Goal: Task Accomplishment & Management: Use online tool/utility

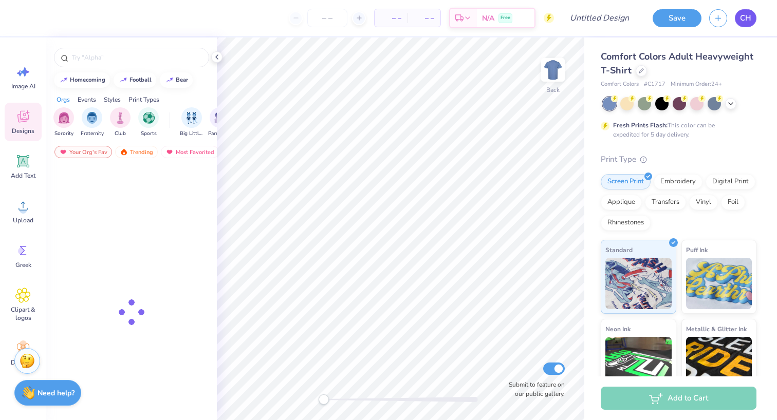
click at [745, 20] on span "CH" at bounding box center [745, 18] width 11 height 12
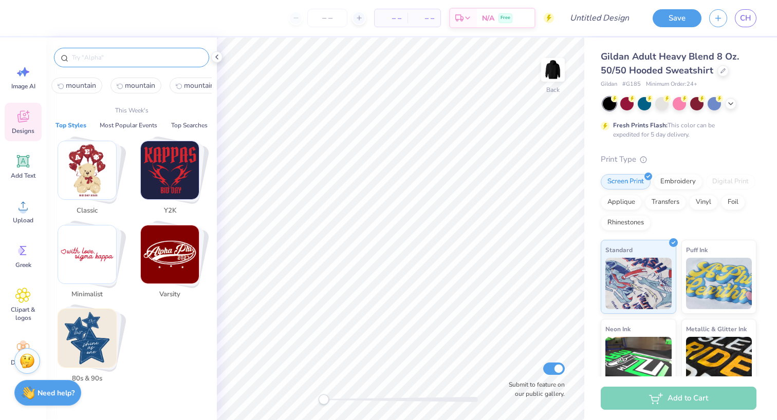
click at [114, 62] on input "text" at bounding box center [137, 57] width 132 height 10
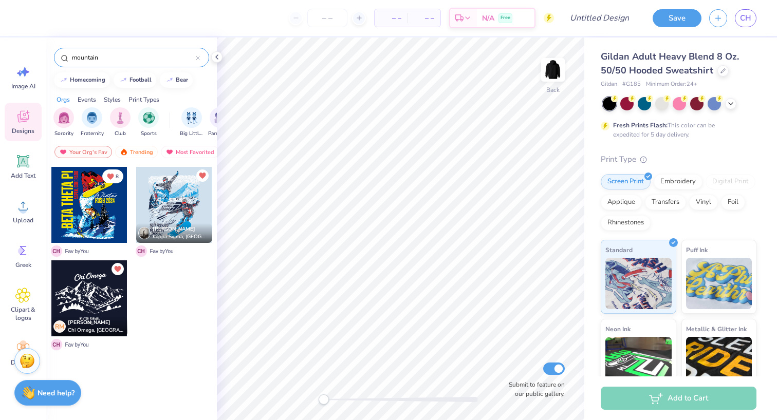
click at [112, 60] on input "mountain" at bounding box center [133, 57] width 125 height 10
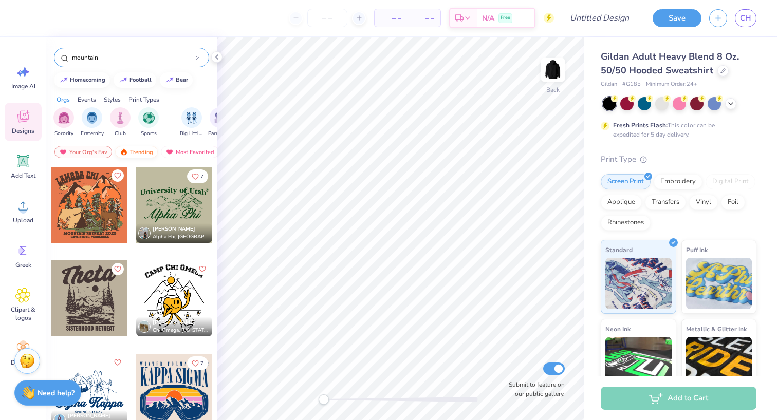
click at [130, 157] on div "Trending" at bounding box center [136, 152] width 43 height 12
drag, startPoint x: 114, startPoint y: 62, endPoint x: 53, endPoint y: 48, distance: 62.7
click at [53, 50] on div "mountain" at bounding box center [131, 55] width 171 height 35
type input "snow"
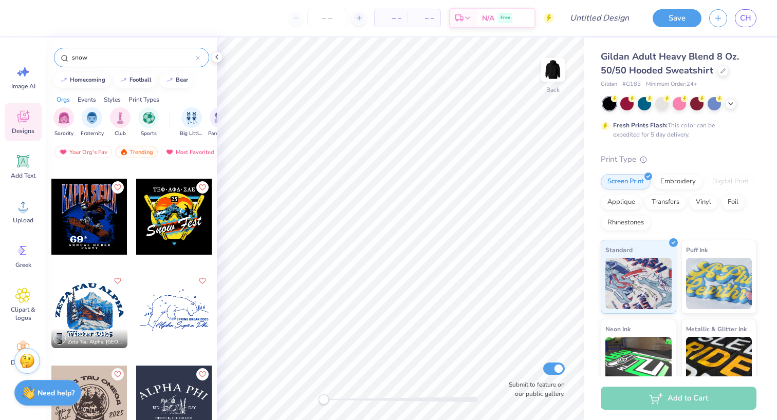
scroll to position [276, 0]
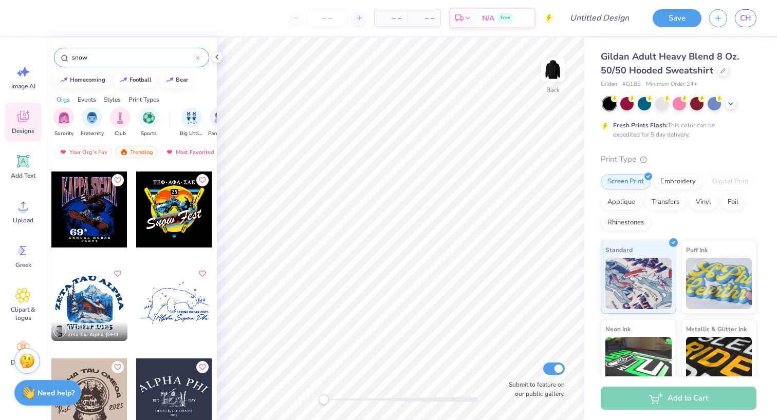
click at [102, 307] on div at bounding box center [89, 303] width 76 height 76
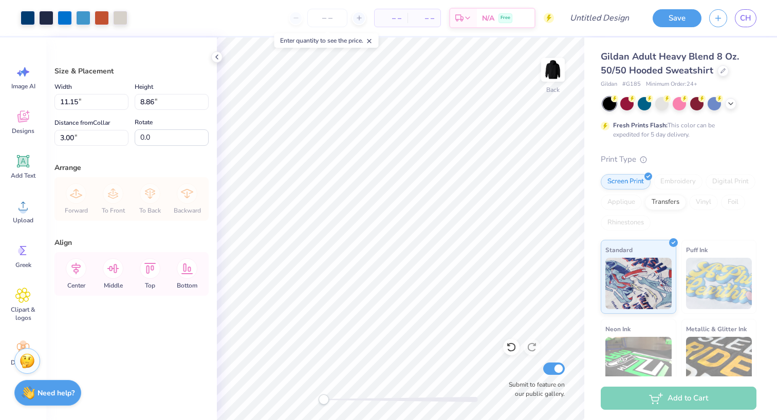
click at [541, 383] on div "Back Submit to feature on our public gallery." at bounding box center [400, 229] width 367 height 383
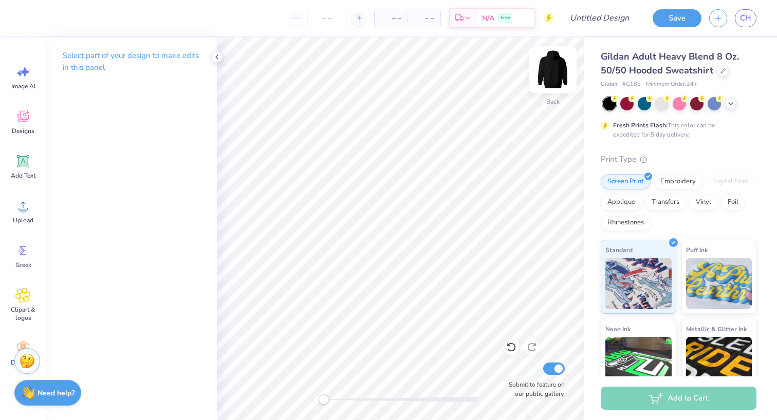
click at [549, 67] on img at bounding box center [552, 69] width 41 height 41
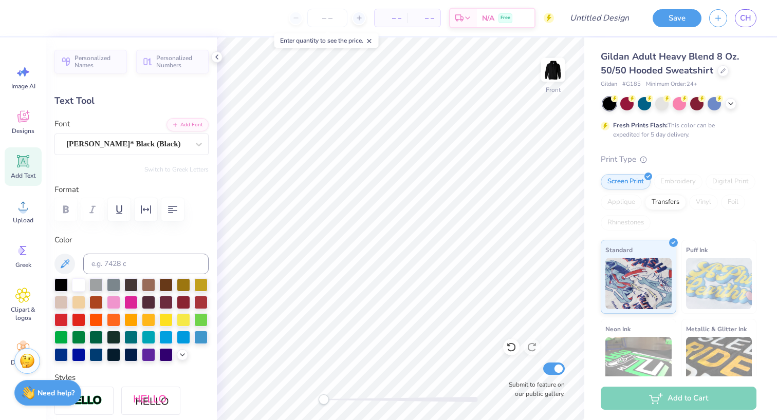
scroll to position [0, 3]
type textarea "PHI KAPPA TAU"
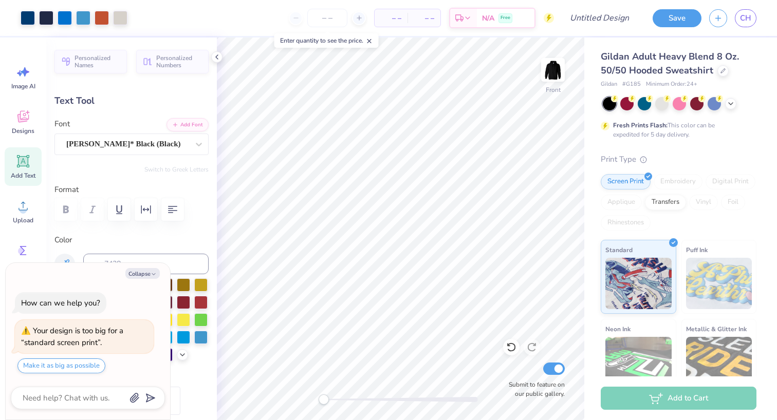
type textarea "x"
type input "12.92"
type input "6.47"
type input "7.29"
type textarea "x"
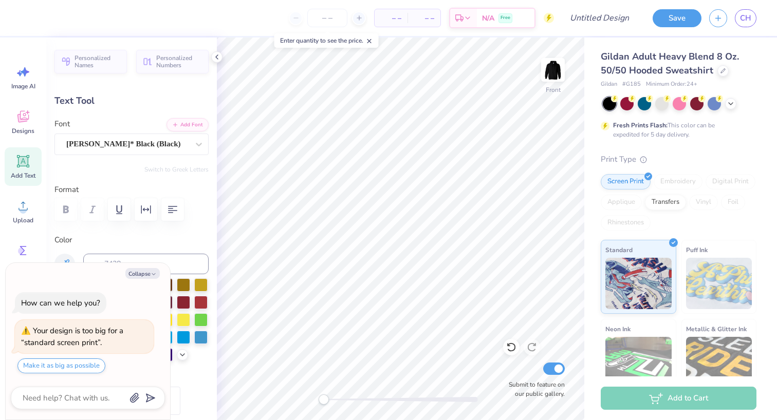
scroll to position [0, 0]
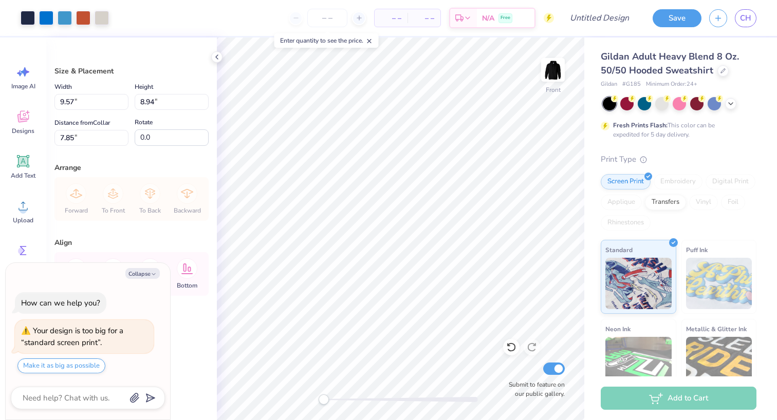
type textarea "x"
type input "13.29"
type input "12.41"
type input "7.86"
type textarea "x"
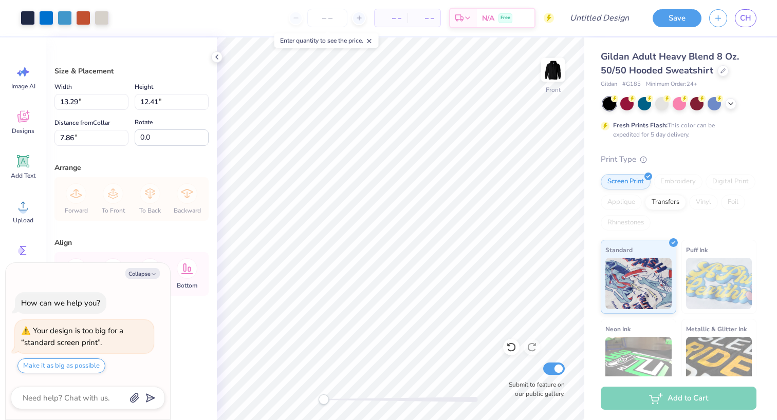
type input "6.27"
type textarea "x"
type input "6.32"
type textarea "x"
type input "14.00"
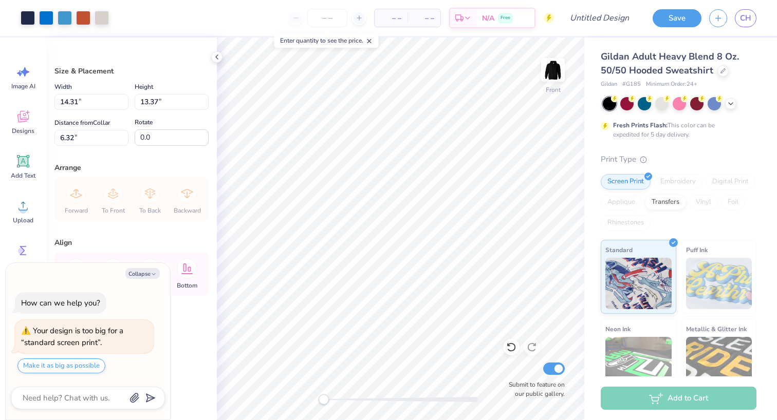
type input "13.08"
type input "6.61"
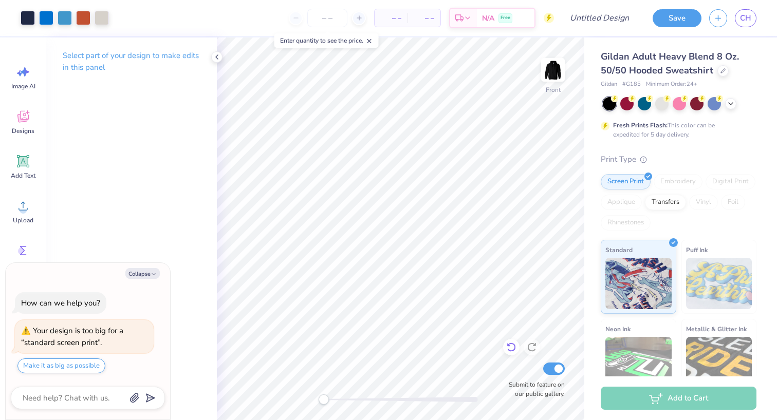
click at [506, 342] on div "Front Submit to feature on our public gallery." at bounding box center [400, 229] width 367 height 383
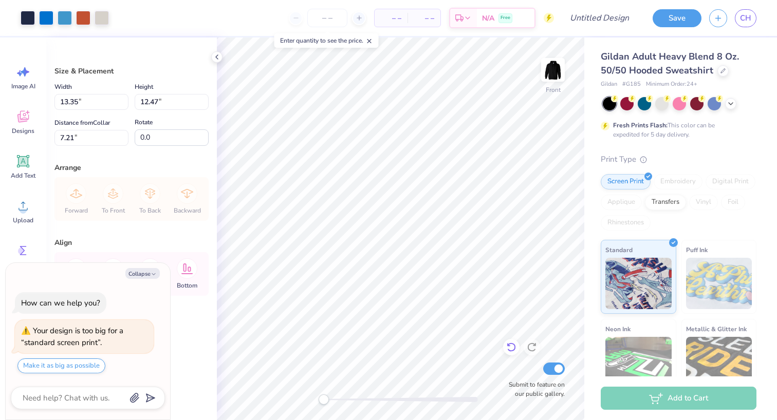
type textarea "x"
type input "7.17"
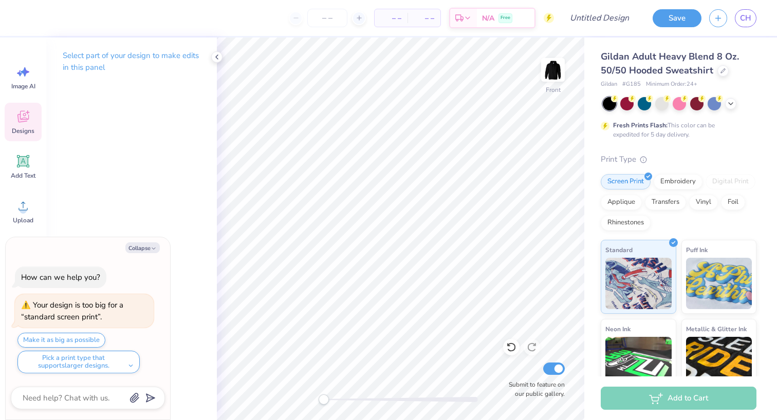
click at [14, 116] on div "Designs" at bounding box center [23, 122] width 37 height 39
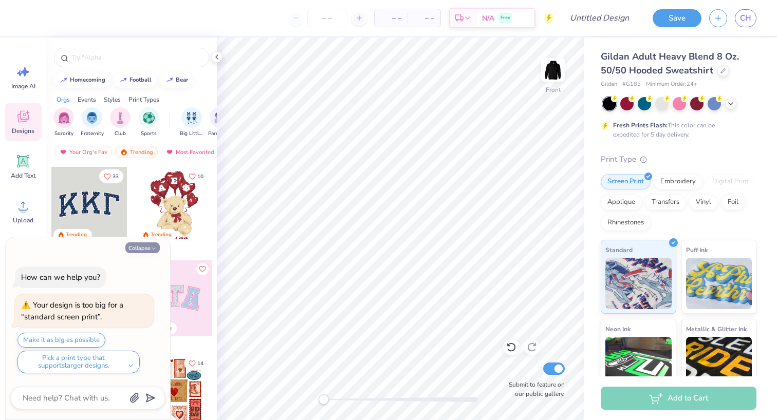
click at [153, 250] on icon "button" at bounding box center [154, 249] width 6 height 6
type textarea "x"
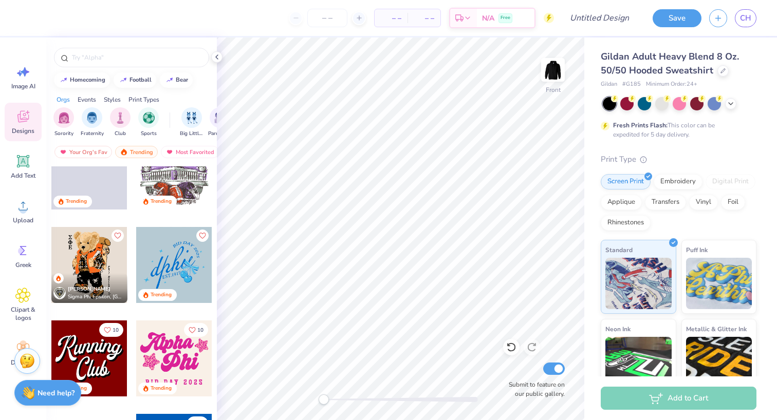
scroll to position [923, 0]
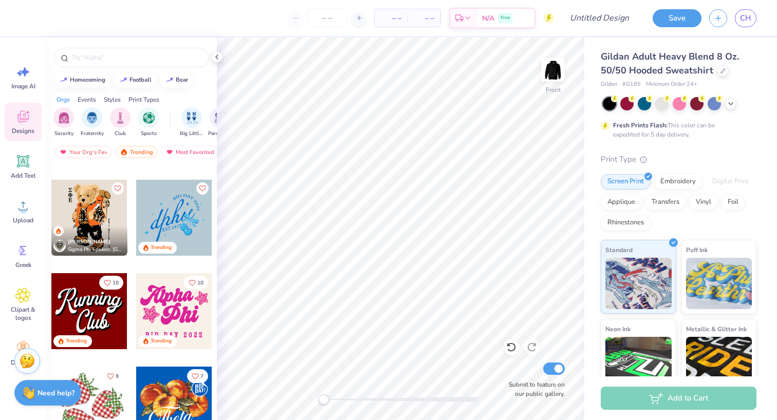
click at [92, 206] on div at bounding box center [89, 218] width 76 height 76
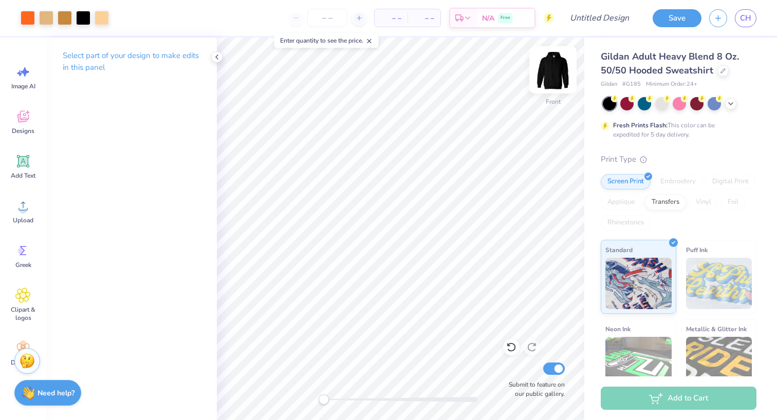
click at [555, 63] on img at bounding box center [552, 69] width 41 height 41
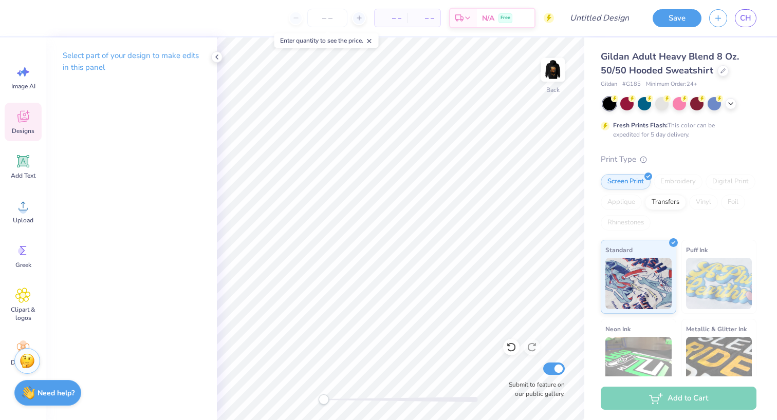
click at [26, 126] on div "Designs" at bounding box center [23, 122] width 37 height 39
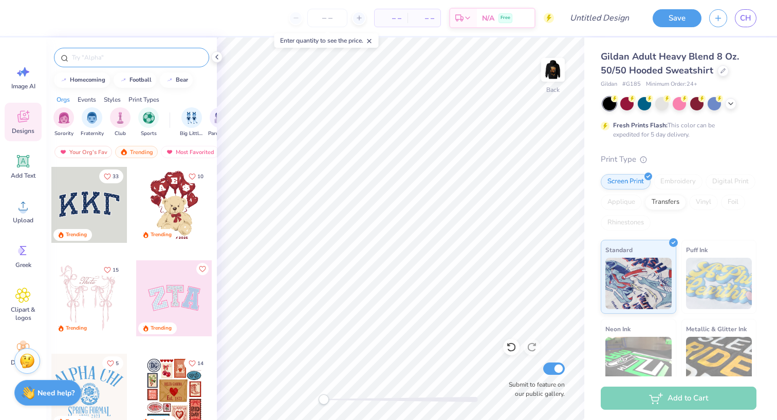
click at [99, 61] on input "text" at bounding box center [137, 57] width 132 height 10
type input "letters"
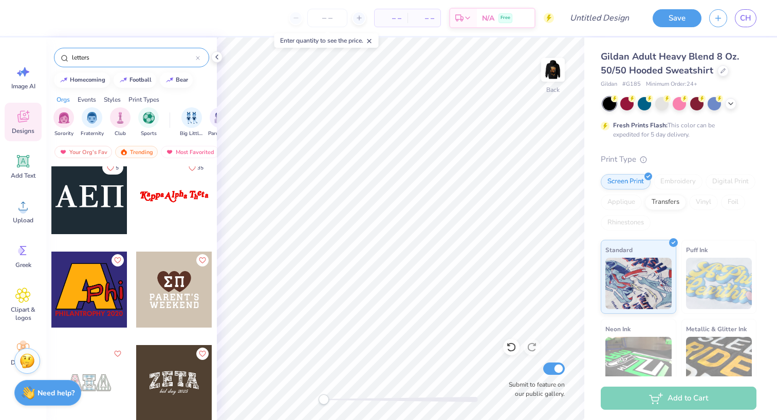
scroll to position [386, 0]
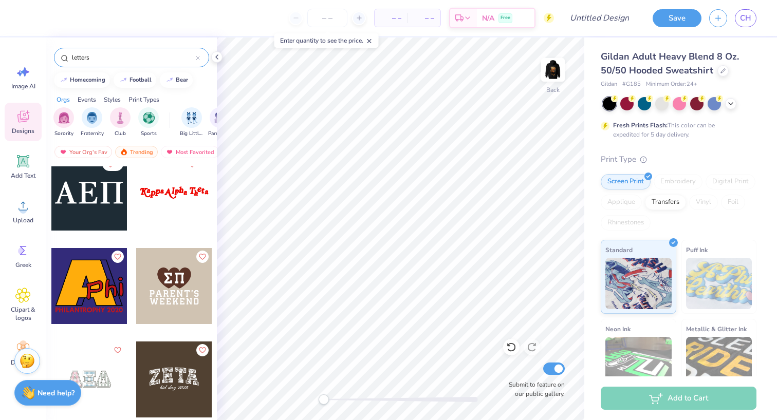
click at [51, 197] on div at bounding box center [13, 193] width 76 height 76
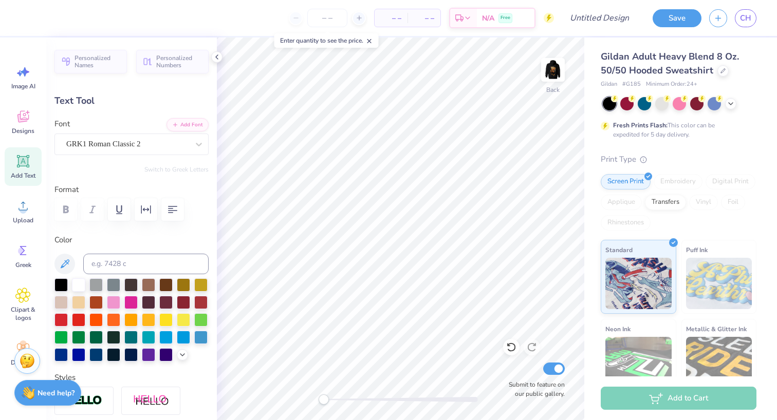
type input "4.33"
type input "1.40"
type input "3.00"
type input "2.41"
type input "0.78"
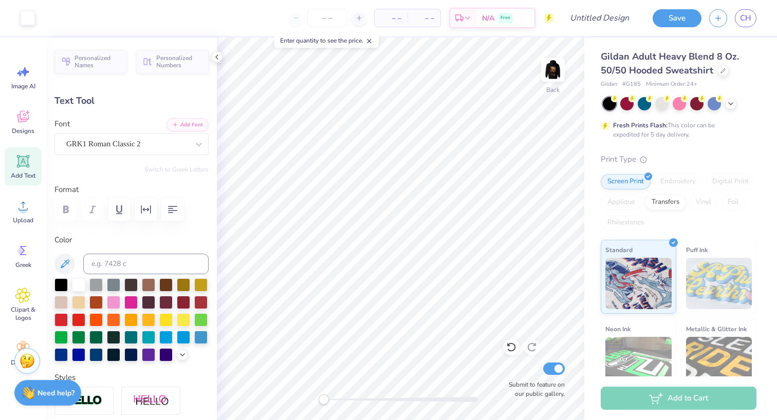
type input "3.38"
click at [24, 121] on icon at bounding box center [23, 118] width 10 height 8
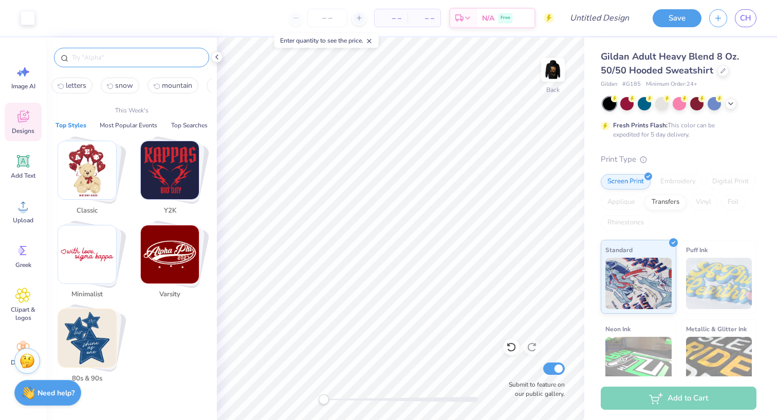
click at [112, 60] on input "text" at bounding box center [137, 57] width 132 height 10
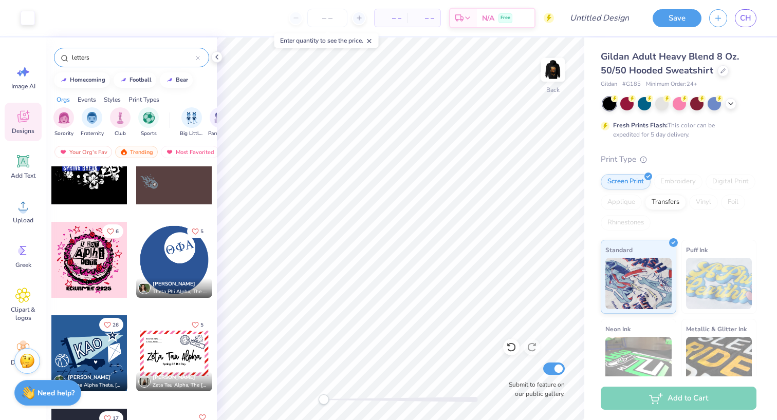
scroll to position [4621, 0]
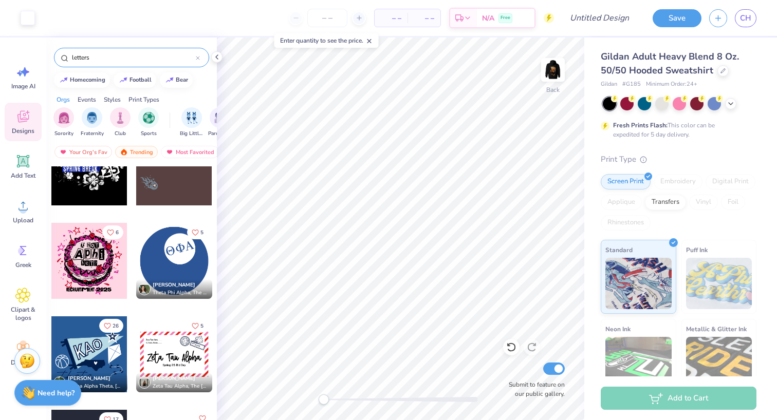
drag, startPoint x: 98, startPoint y: 60, endPoint x: 45, endPoint y: 57, distance: 53.0
click at [45, 57] on div "Art colors – – Per Item – – Total Est. Delivery N/A Free Design Title Save CH I…" at bounding box center [388, 210] width 777 height 420
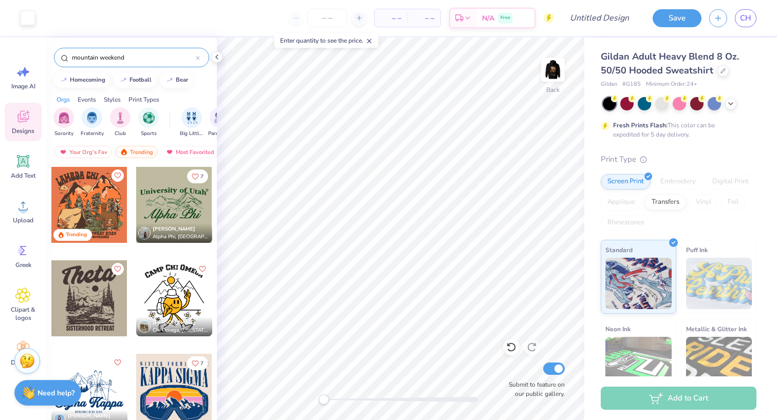
type input "mountain weekend"
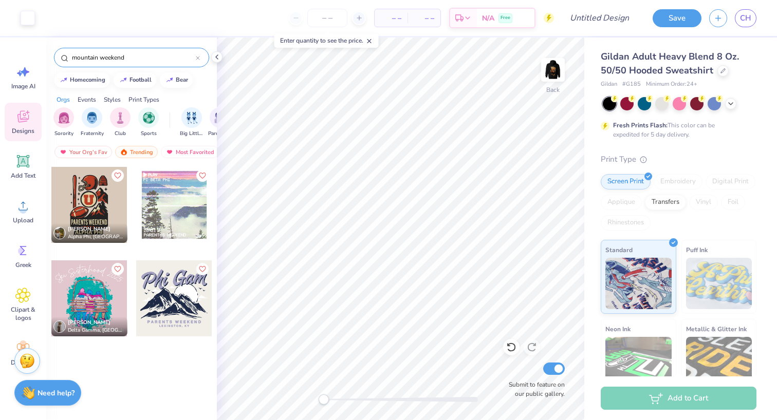
click at [184, 290] on div at bounding box center [174, 299] width 76 height 76
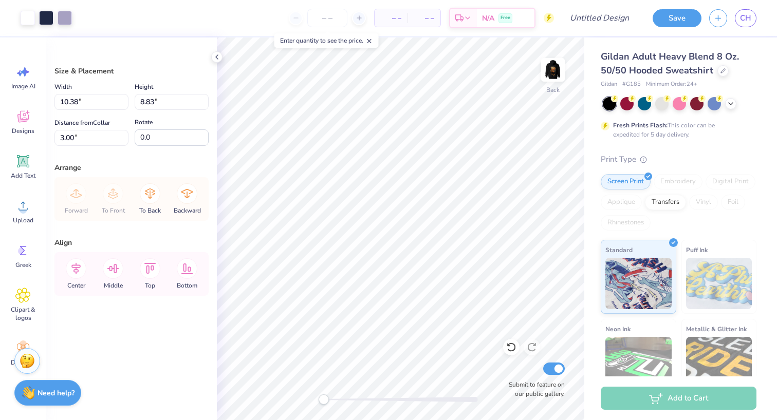
type input "3.37"
type input "2.87"
type input "8.97"
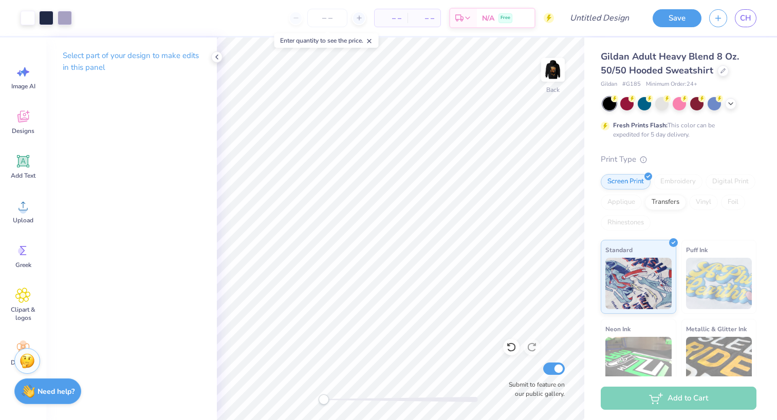
click at [52, 392] on strong "Need help?" at bounding box center [56, 392] width 37 height 10
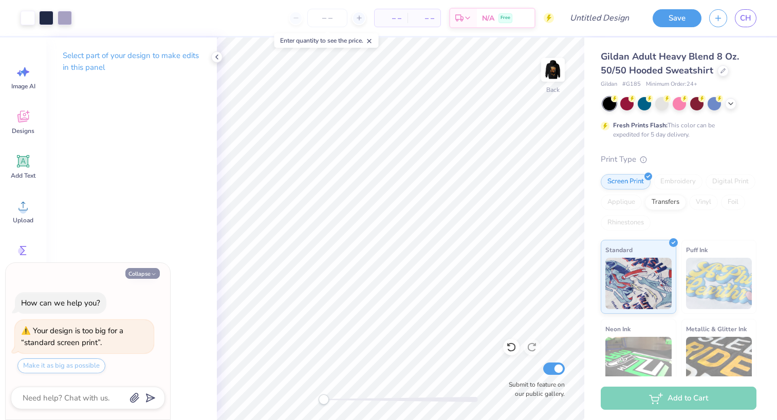
click at [139, 276] on button "Collapse" at bounding box center [142, 273] width 34 height 11
type textarea "x"
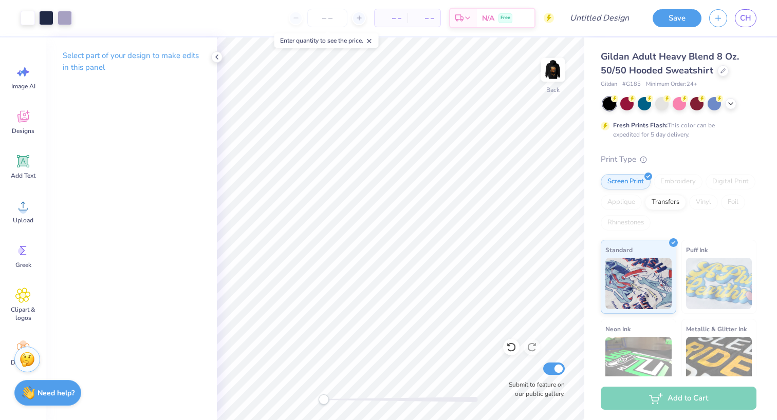
click at [22, 360] on img at bounding box center [27, 359] width 15 height 15
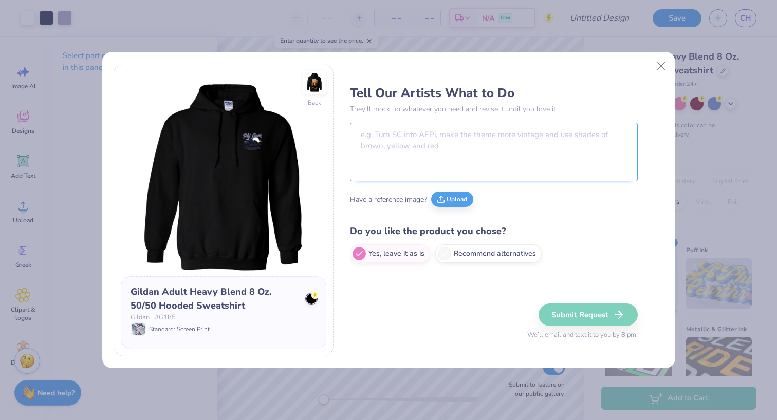
click at [420, 146] on textarea at bounding box center [494, 152] width 288 height 59
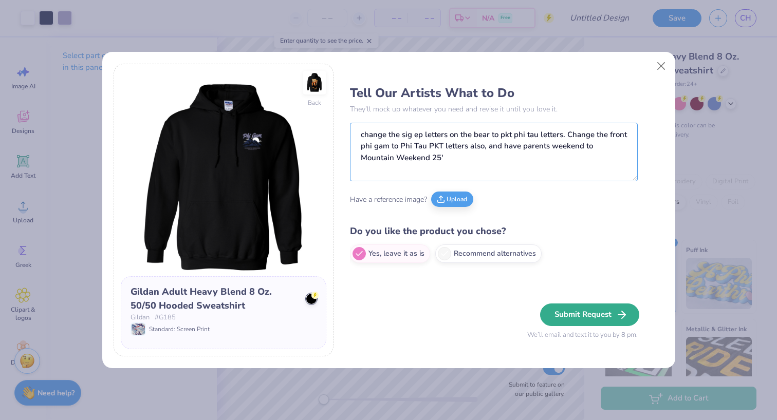
type textarea "change the sig ep letters on the bear to pkt phi tau letters. Change the front …"
click at [563, 316] on button "Submit Request" at bounding box center [589, 315] width 99 height 23
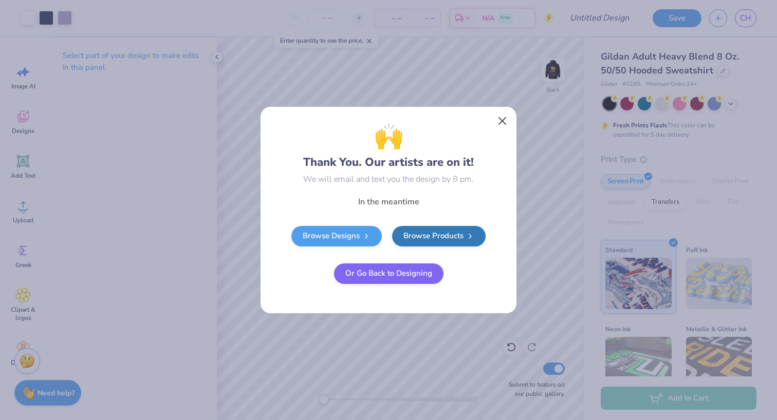
click at [505, 114] on button "Close" at bounding box center [503, 122] width 20 height 20
